Goal: Task Accomplishment & Management: Manage account settings

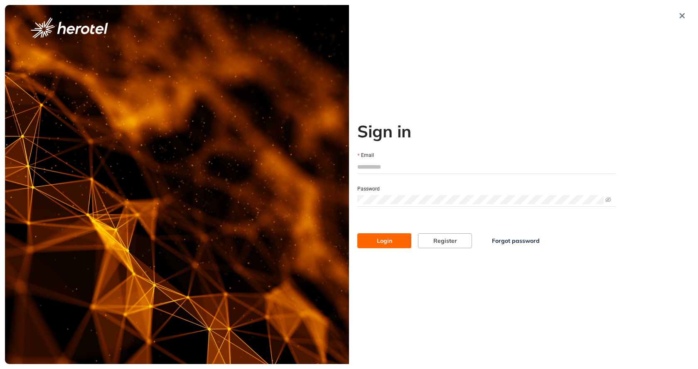
type input "**********"
click at [386, 239] on span "Login" at bounding box center [384, 240] width 15 height 9
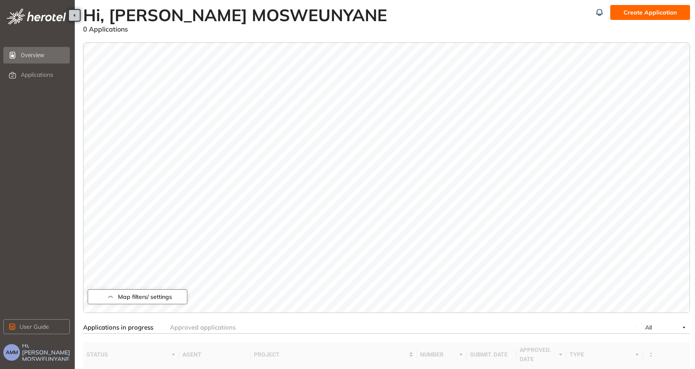
click at [165, 296] on span "Map filters/ settings" at bounding box center [145, 297] width 54 height 7
click at [162, 257] on div "Show Provinces Layer" at bounding box center [148, 254] width 61 height 10
click at [99, 253] on div "button" at bounding box center [100, 253] width 7 height 7
drag, startPoint x: 103, startPoint y: 269, endPoint x: 132, endPoint y: 283, distance: 31.8
click at [104, 269] on div "button" at bounding box center [100, 270] width 7 height 7
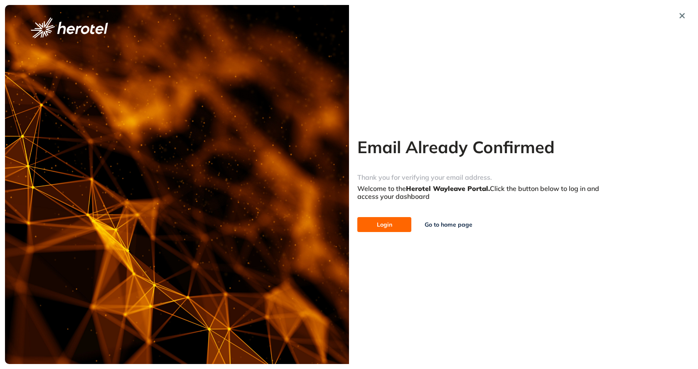
click at [388, 222] on span "Login" at bounding box center [384, 224] width 15 height 9
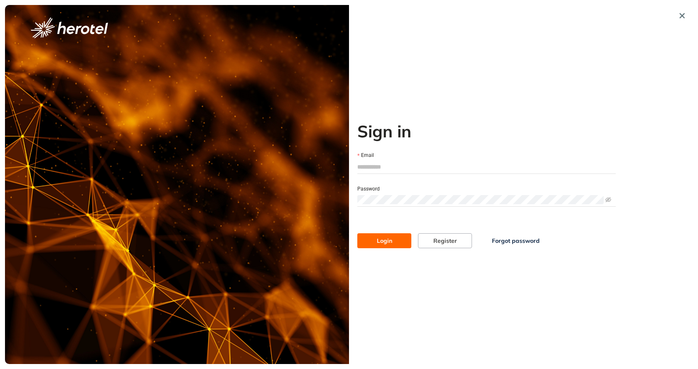
type input "**********"
click at [376, 237] on button "Login" at bounding box center [384, 240] width 54 height 15
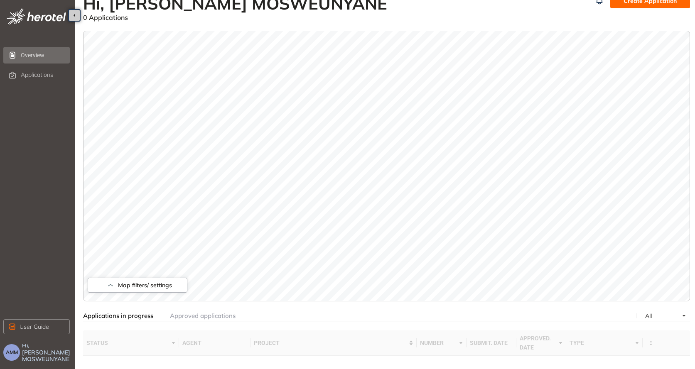
scroll to position [83, 0]
